Goal: Task Accomplishment & Management: Manage account settings

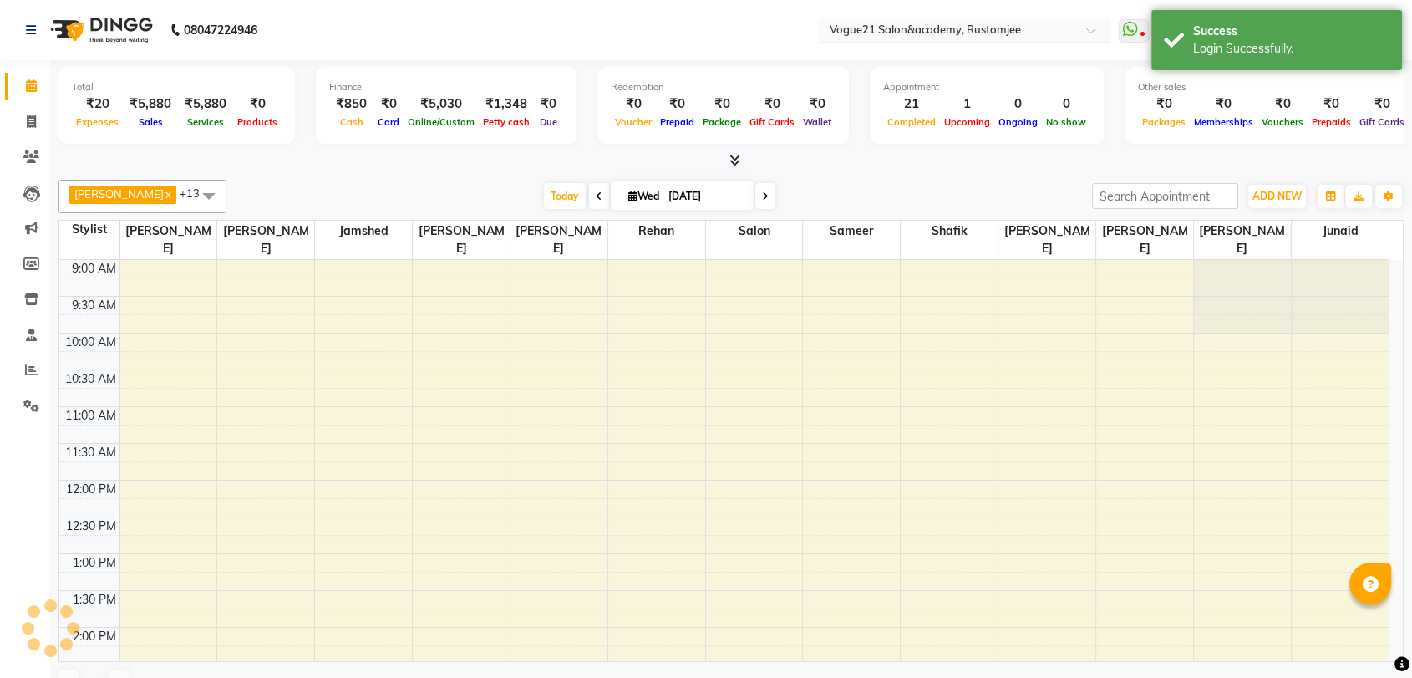
click at [1058, 24] on input "text" at bounding box center [947, 31] width 242 height 17
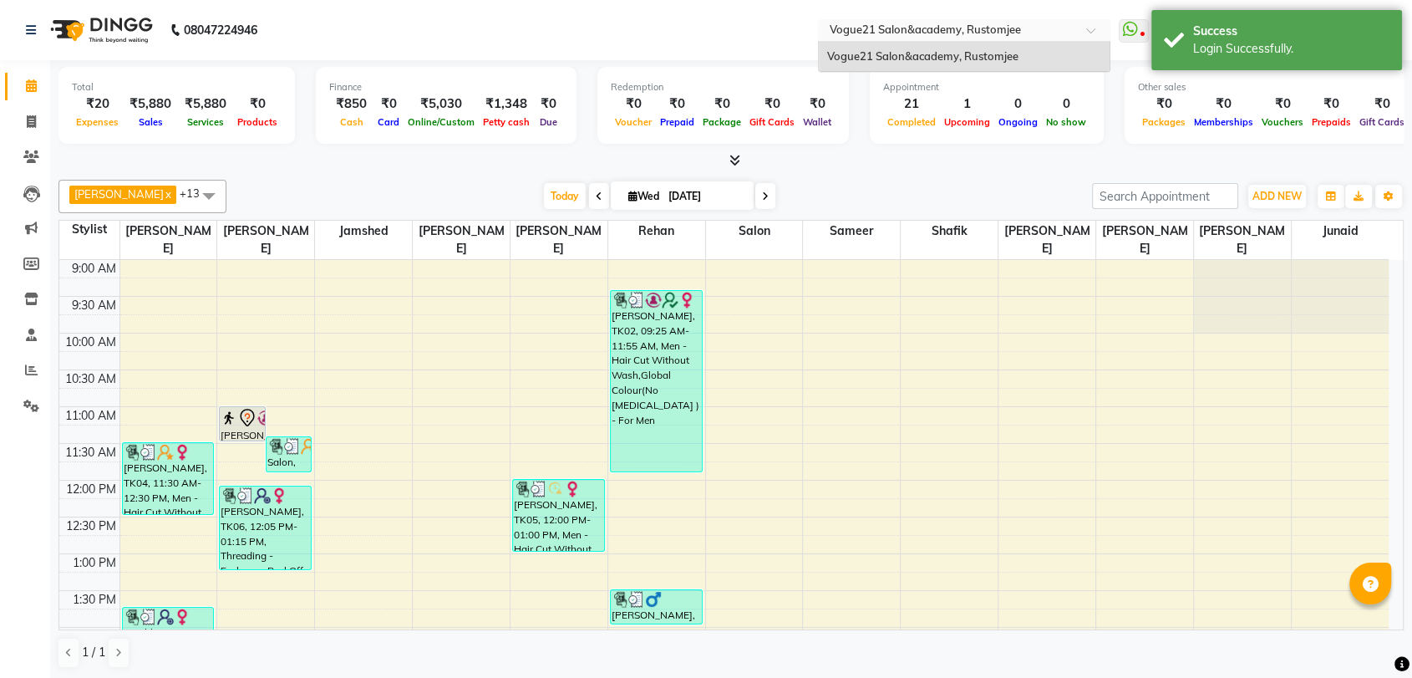
click at [1077, 27] on div at bounding box center [964, 31] width 292 height 17
click at [741, 20] on nav "08047224946 Select Location × Vogue21 Salon&academy, [PERSON_NAME] WhatsApp Sta…" at bounding box center [706, 30] width 1412 height 60
click at [894, 18] on nav "08047224946 Select Location × Vogue21 Salon&academy, [PERSON_NAME] WhatsApp Sta…" at bounding box center [706, 30] width 1412 height 60
click at [937, 21] on div "Select Location × Vogue21 Salon&academy, [PERSON_NAME]" at bounding box center [964, 30] width 292 height 23
click at [682, 15] on nav "08047224946 Select Location × Vogue21 Salon&academy, [PERSON_NAME] Vogue21 Salo…" at bounding box center [706, 30] width 1412 height 60
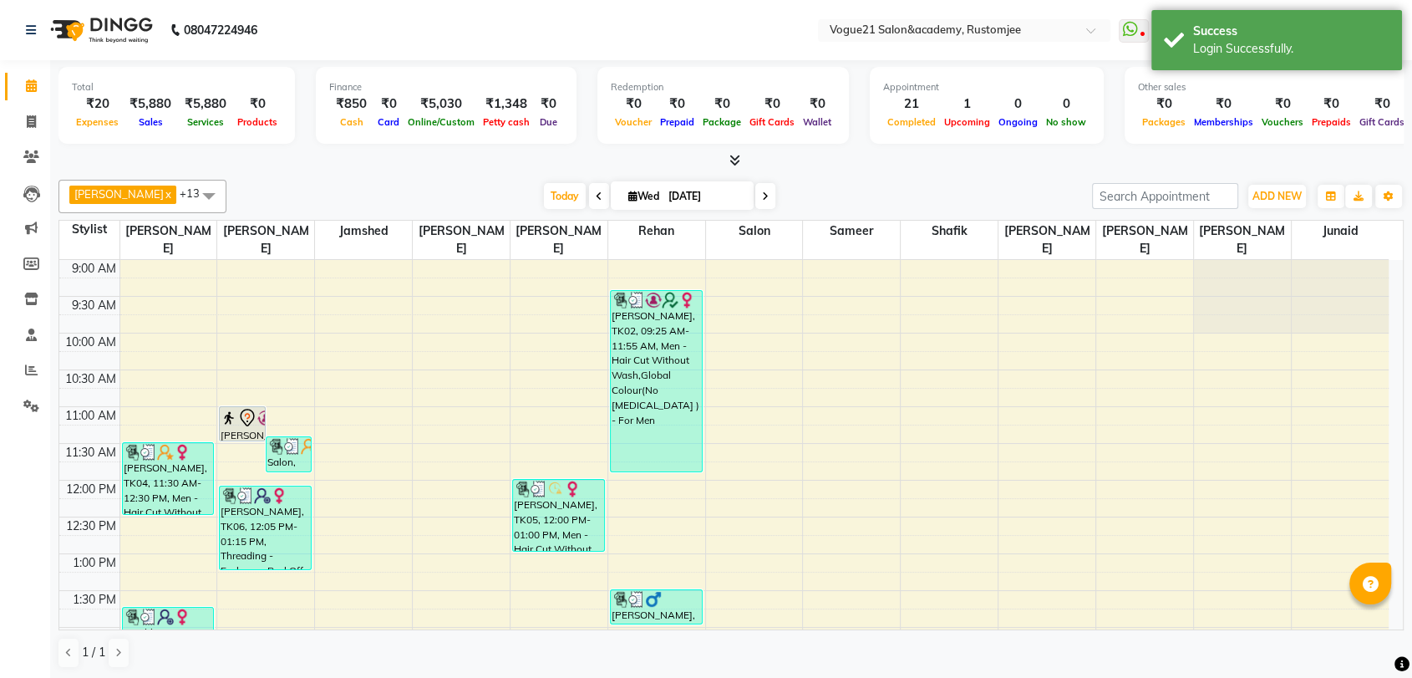
click at [709, 46] on nav "08047224946 Select Location × Vogue21 Salon&academy, [PERSON_NAME] WhatsApp Sta…" at bounding box center [706, 30] width 1412 height 60
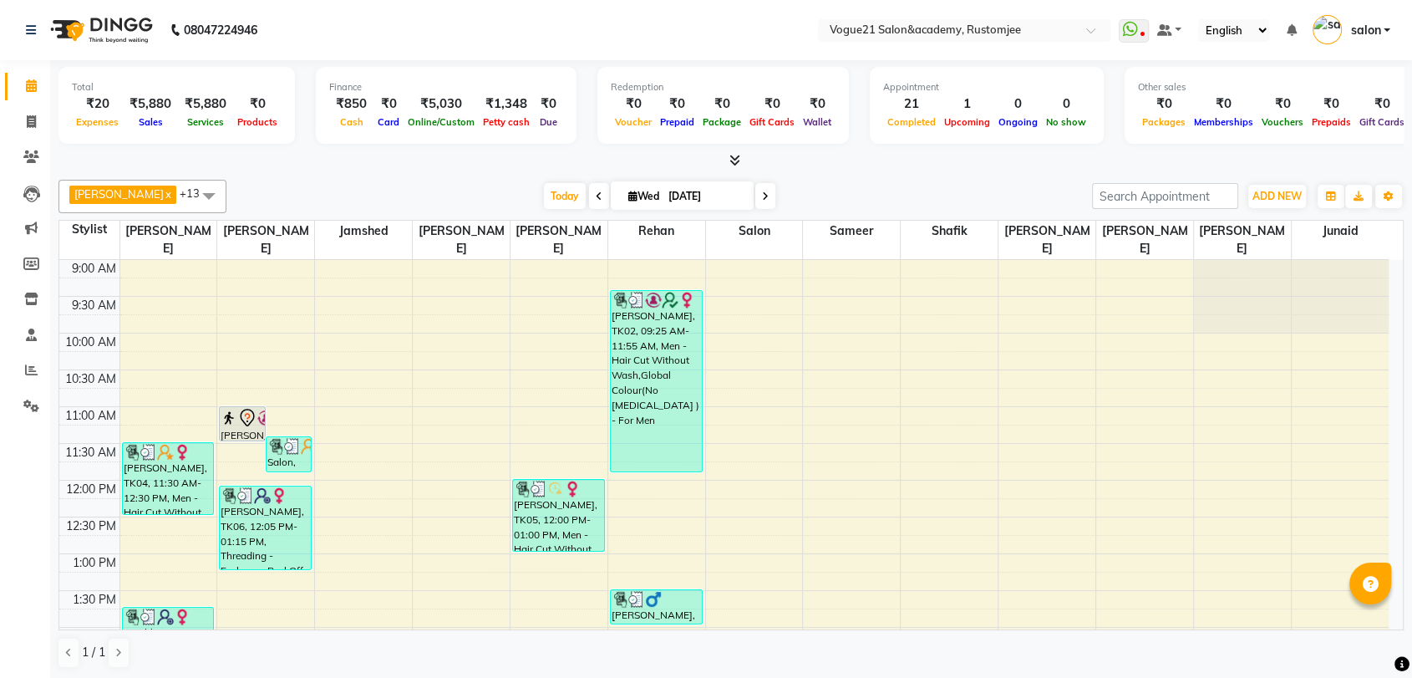
click at [1373, 41] on link "salon" at bounding box center [1351, 31] width 78 height 28
click at [1330, 110] on link "Sign out" at bounding box center [1304, 120] width 153 height 26
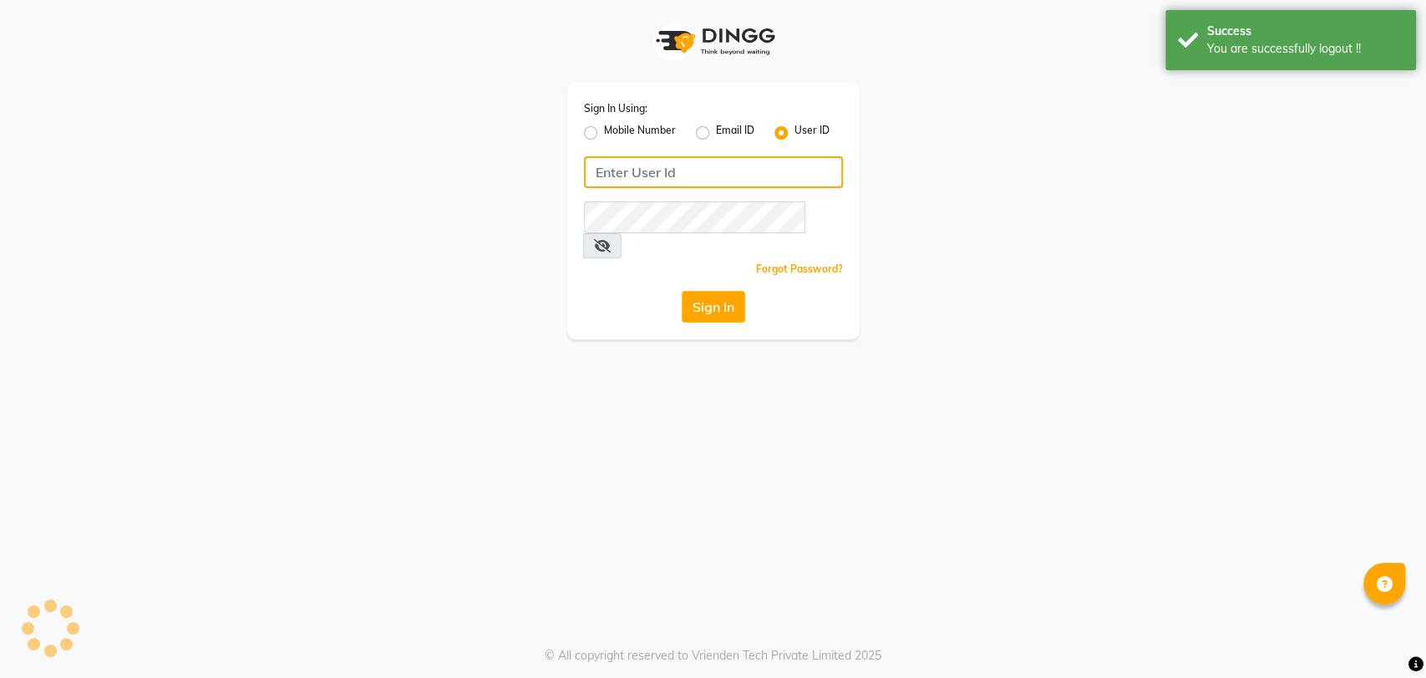
type input "8755555546"
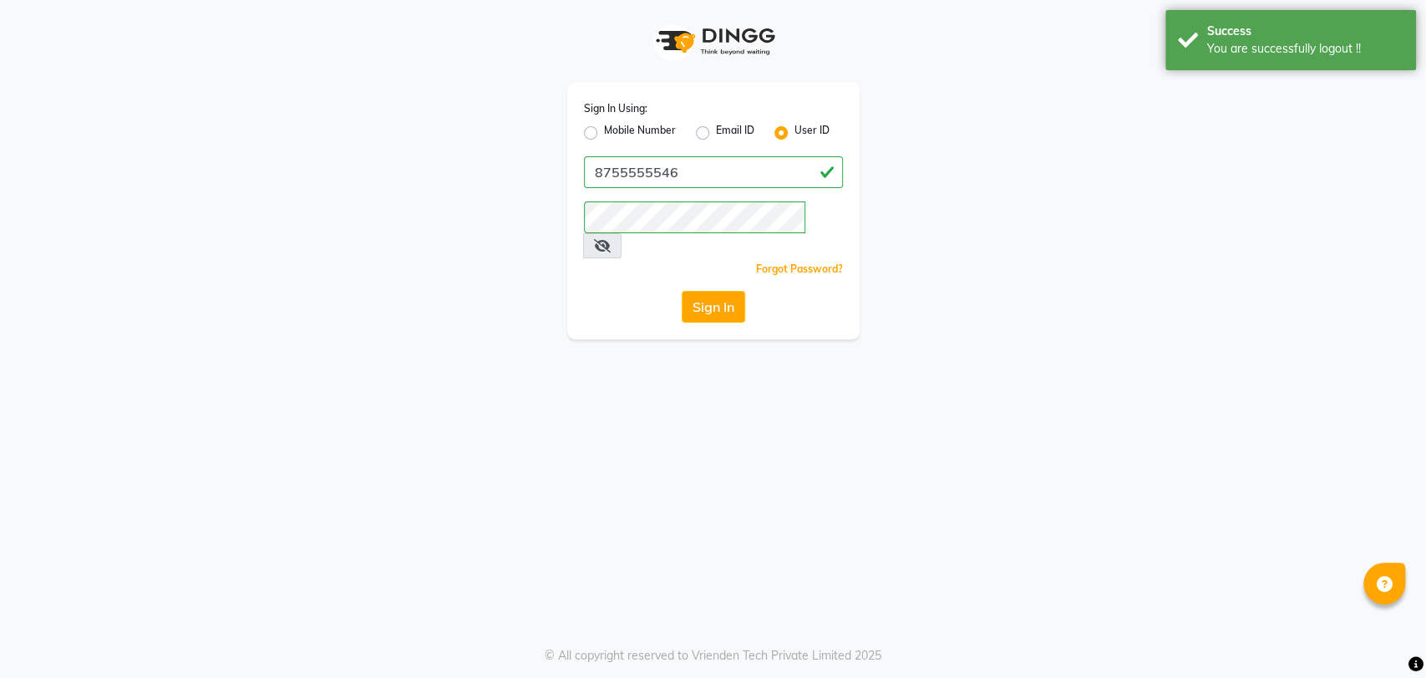
click at [609, 127] on label "Mobile Number" at bounding box center [640, 133] width 72 height 20
click at [609, 127] on input "Mobile Number" at bounding box center [609, 128] width 11 height 11
radio input "true"
radio input "false"
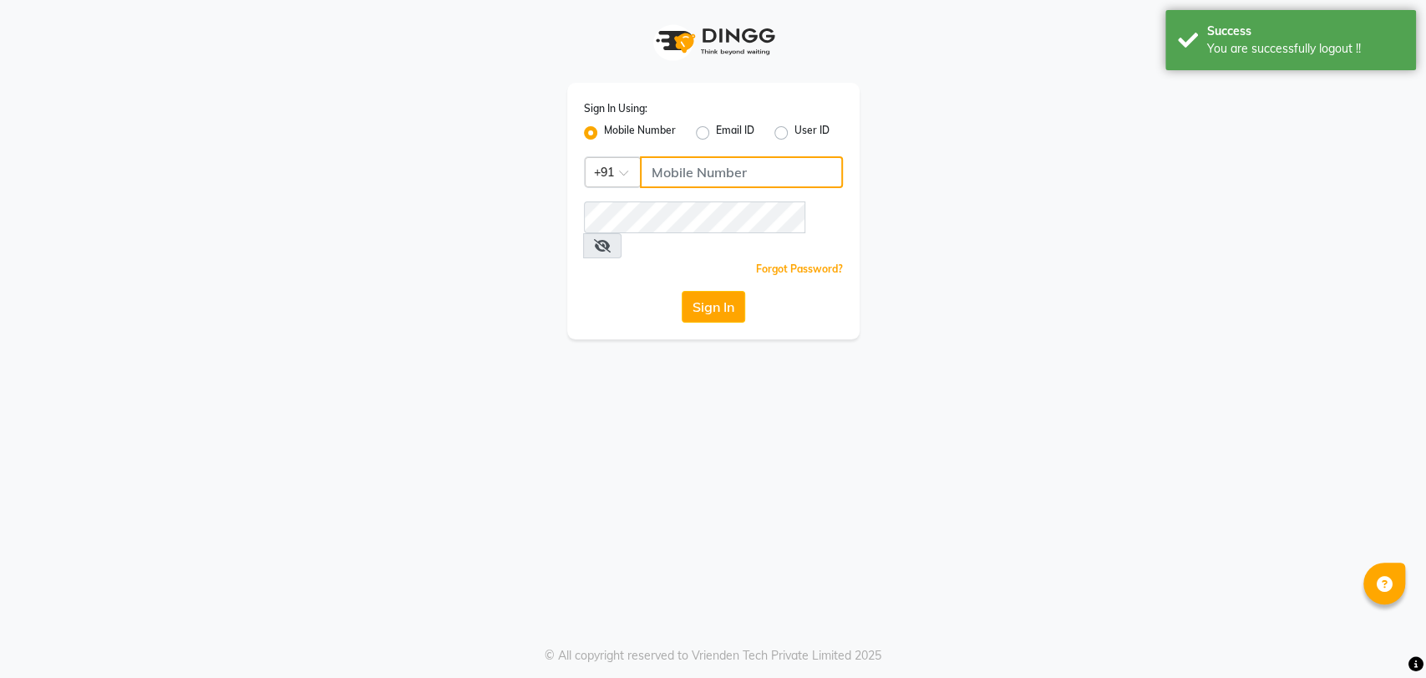
click at [749, 179] on input "Username" at bounding box center [741, 172] width 203 height 32
type input "8755555546"
click at [715, 291] on button "Sign In" at bounding box center [713, 307] width 63 height 32
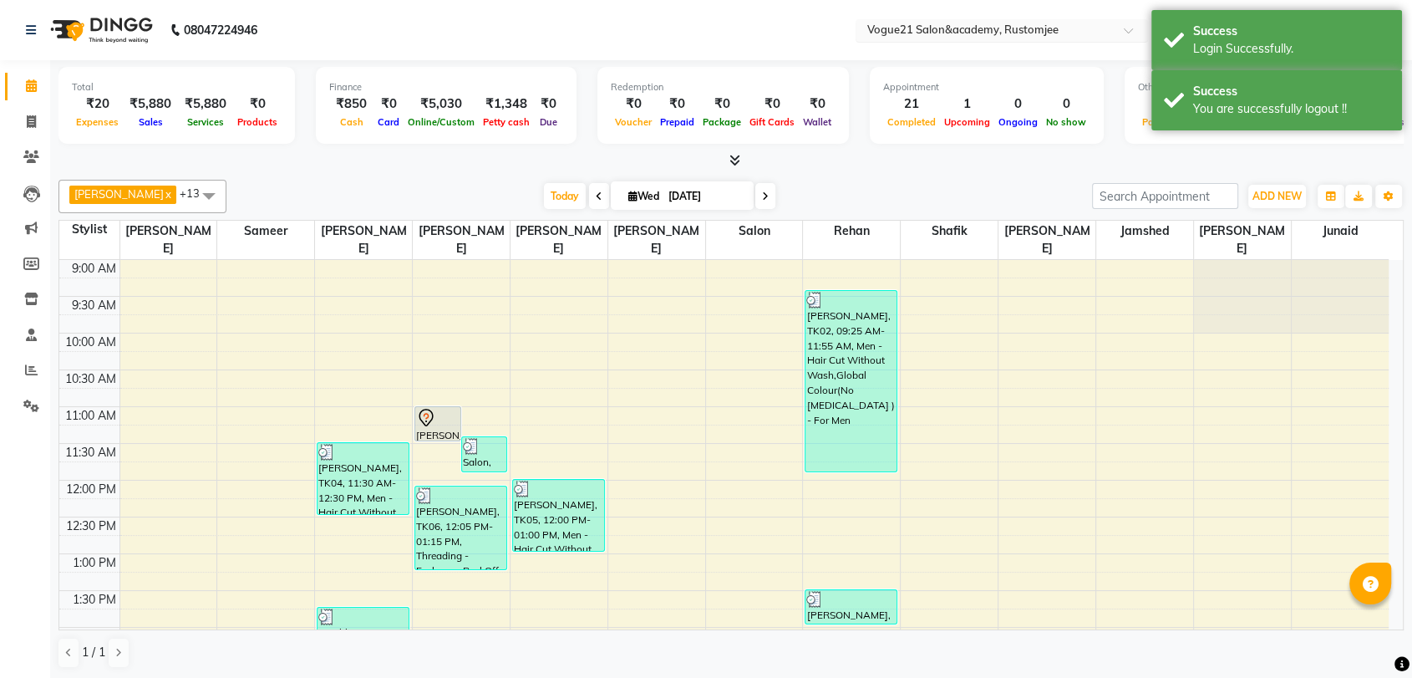
click at [1063, 36] on input "text" at bounding box center [985, 31] width 242 height 17
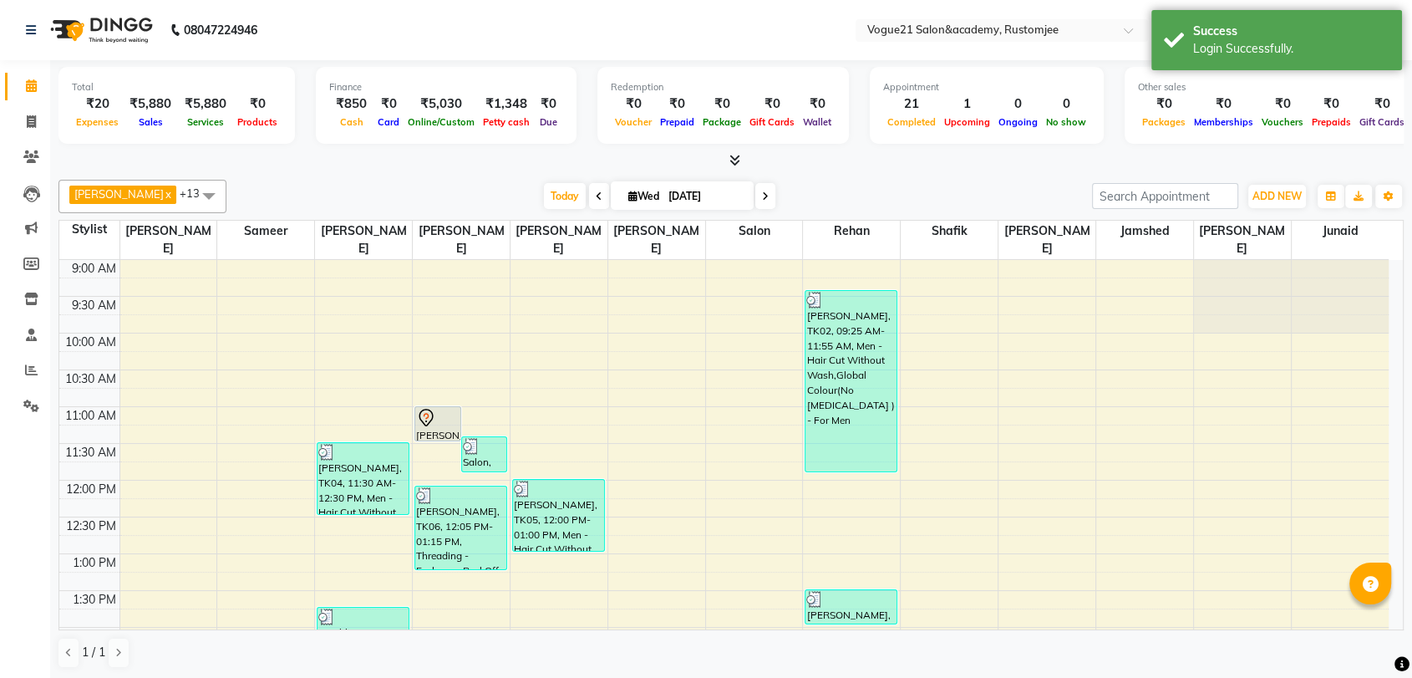
click at [803, 14] on nav "08047224946 Select Location × Vogue21 Salon&academy, [PERSON_NAME] WhatsApp Sta…" at bounding box center [706, 30] width 1412 height 60
click at [1385, 23] on div "Success" at bounding box center [1291, 32] width 196 height 18
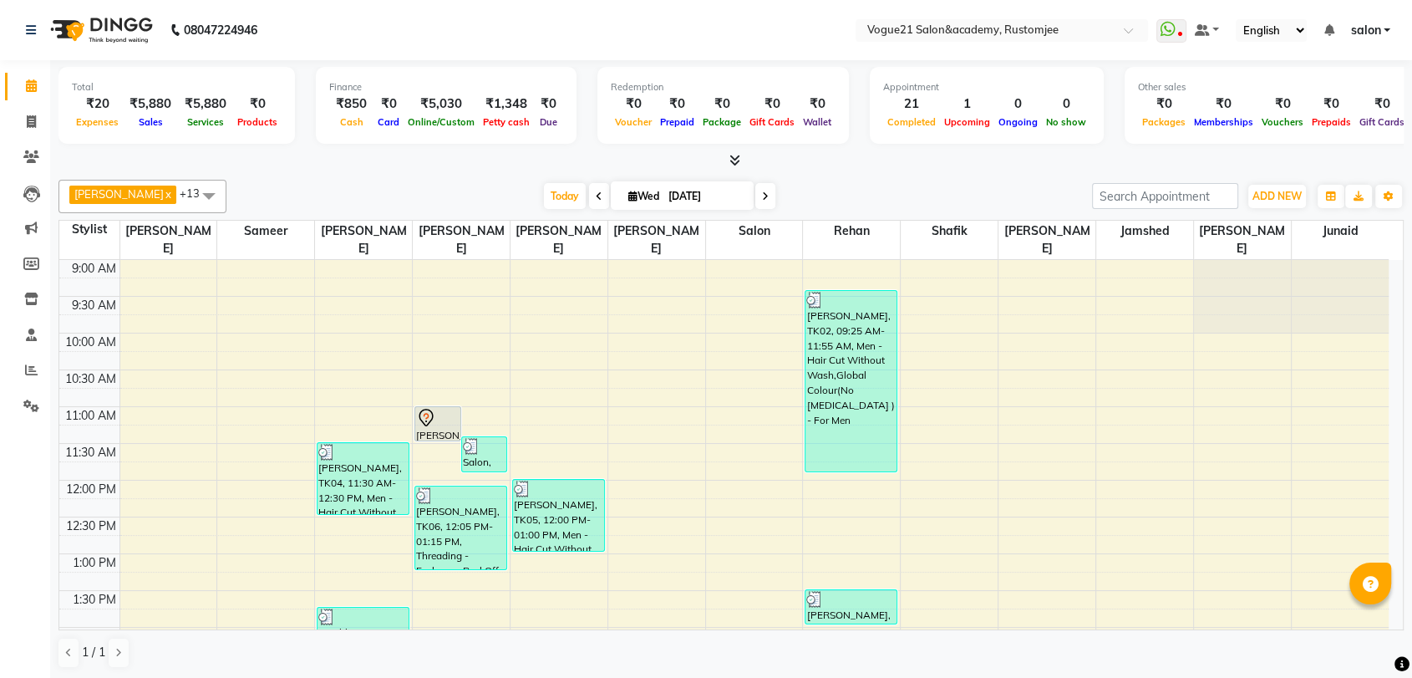
click at [1382, 26] on link "salon" at bounding box center [1370, 31] width 40 height 18
click at [1336, 111] on link "Sign out" at bounding box center [1304, 115] width 153 height 26
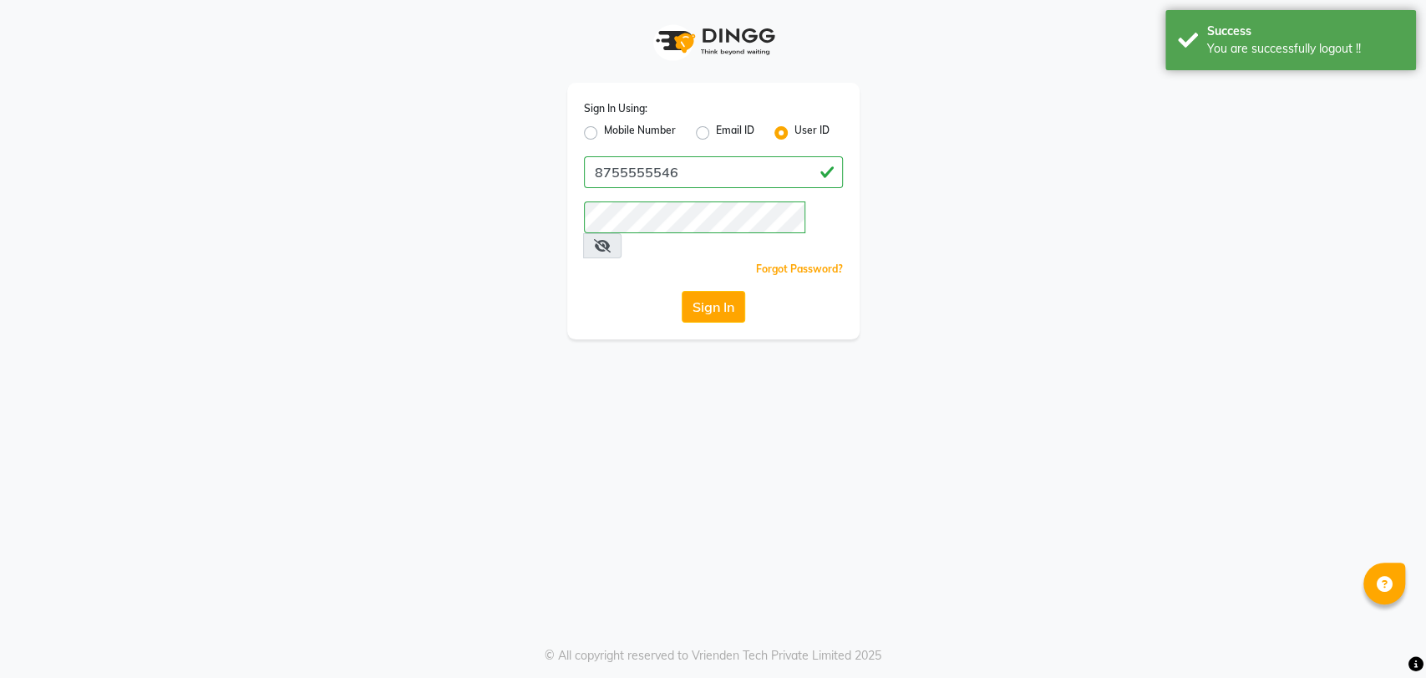
click at [795, 132] on label "User ID" at bounding box center [812, 133] width 35 height 20
click at [795, 132] on input "User ID" at bounding box center [800, 128] width 11 height 11
click at [712, 163] on input "Username" at bounding box center [713, 172] width 259 height 32
type input "vogue21"
click at [729, 291] on button "Sign In" at bounding box center [713, 307] width 63 height 32
